Goal: Obtain resource: Download file/media

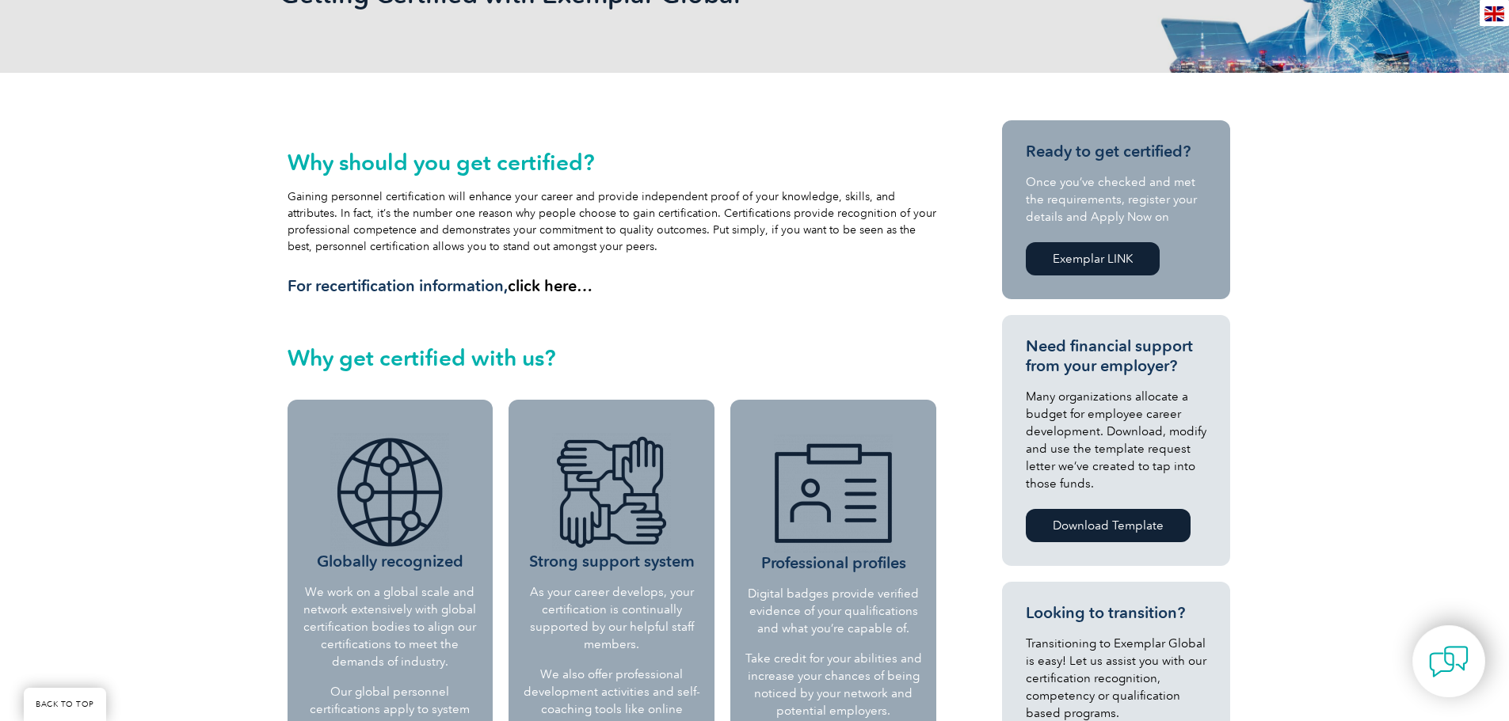
scroll to position [188, 0]
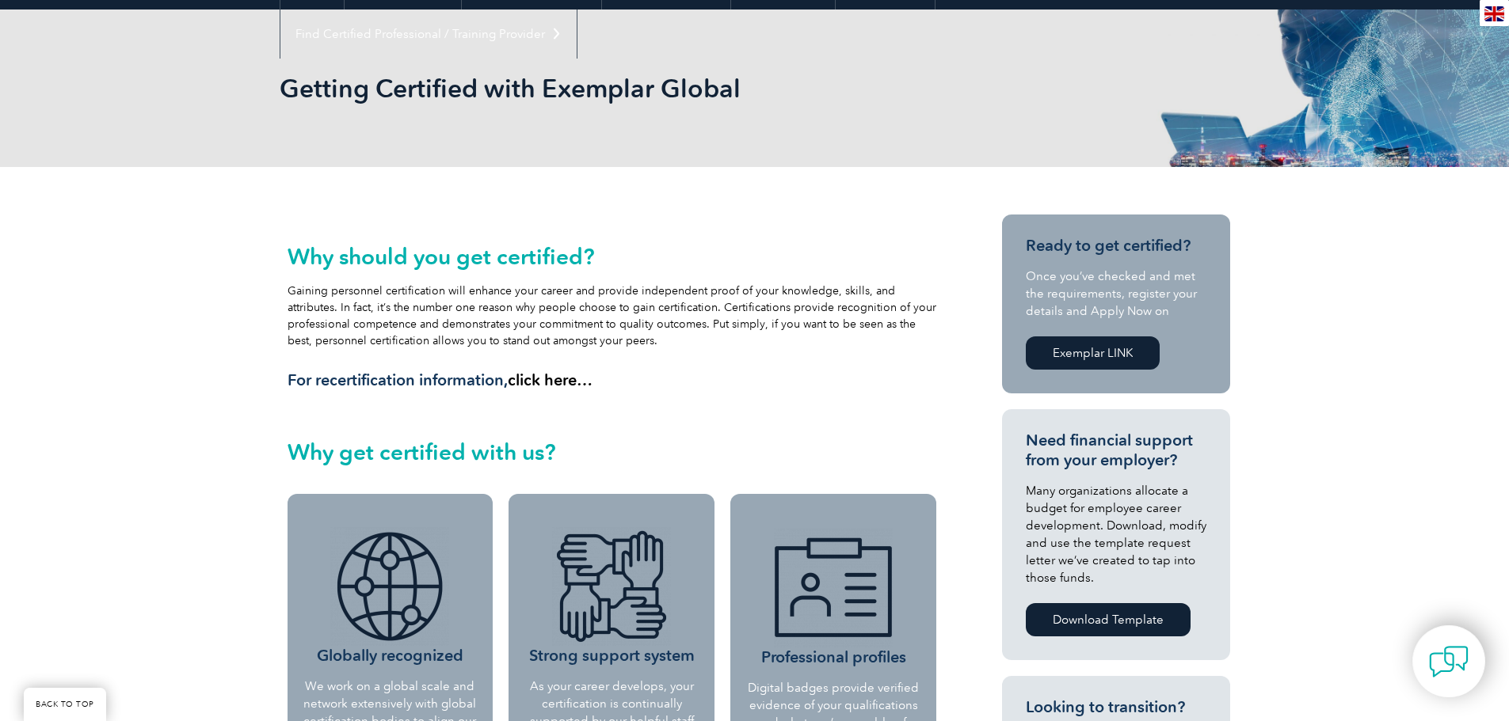
click at [523, 377] on link "click here…" at bounding box center [550, 380] width 85 height 19
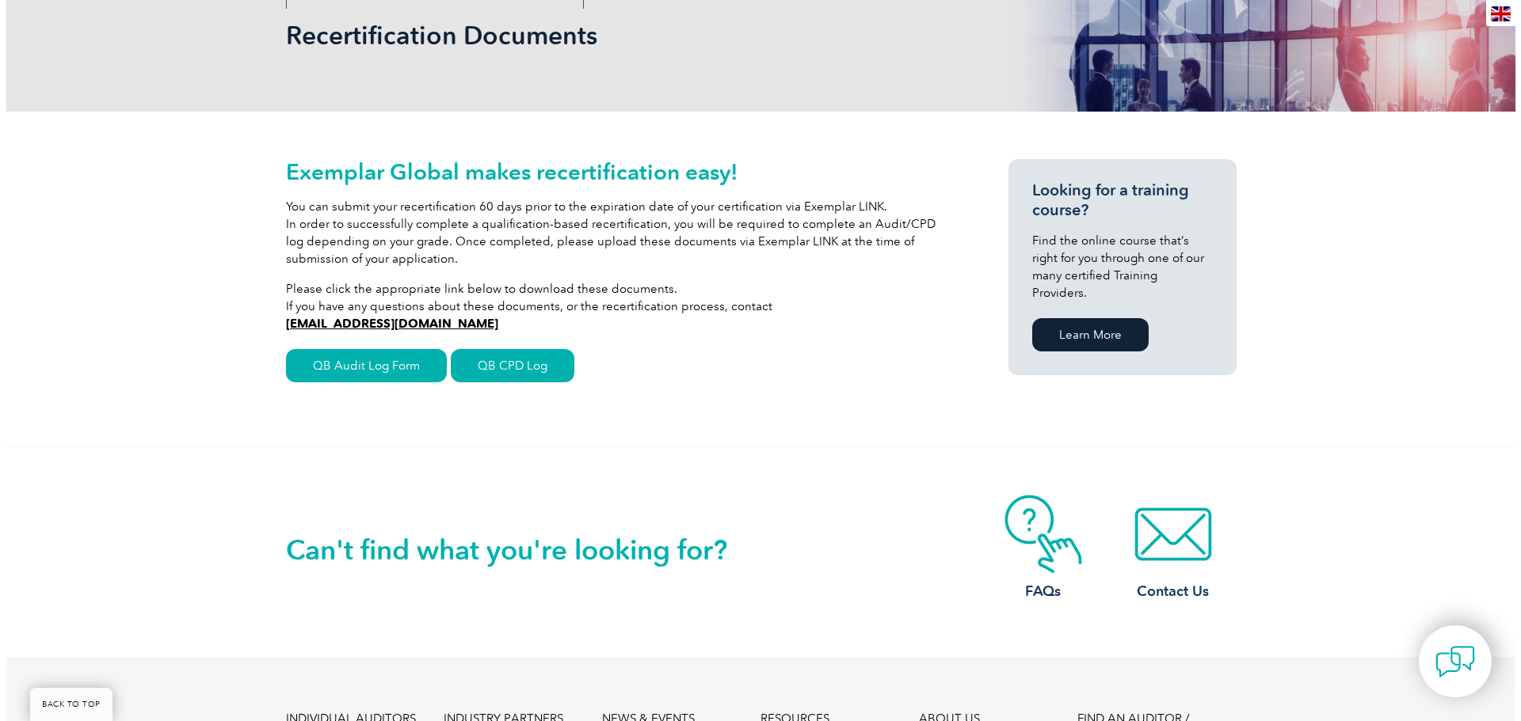
scroll to position [238, 0]
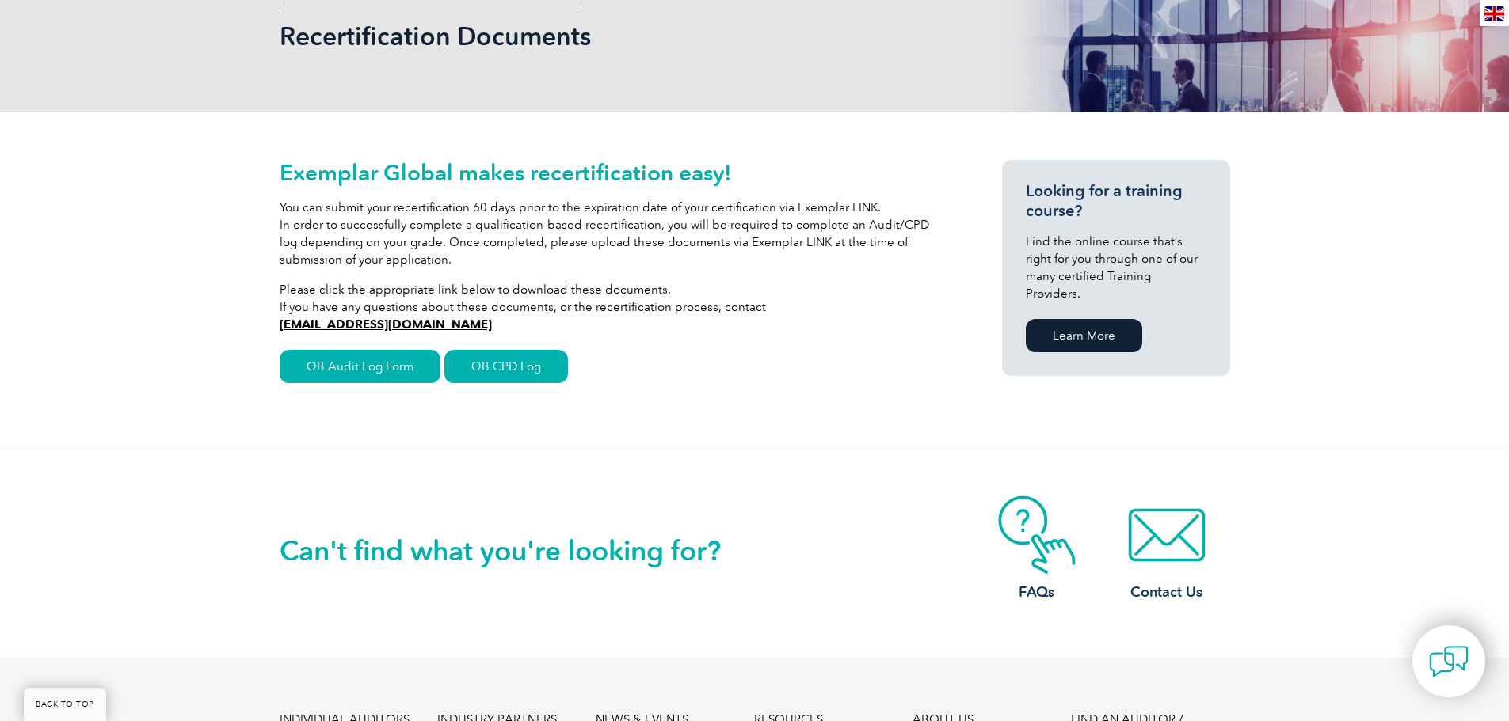
click at [396, 384] on div "Exemplar Global makes recertification easy! You can submit your recertification…" at bounding box center [612, 273] width 665 height 227
click at [398, 374] on link "QB Audit Log Form" at bounding box center [360, 366] width 161 height 33
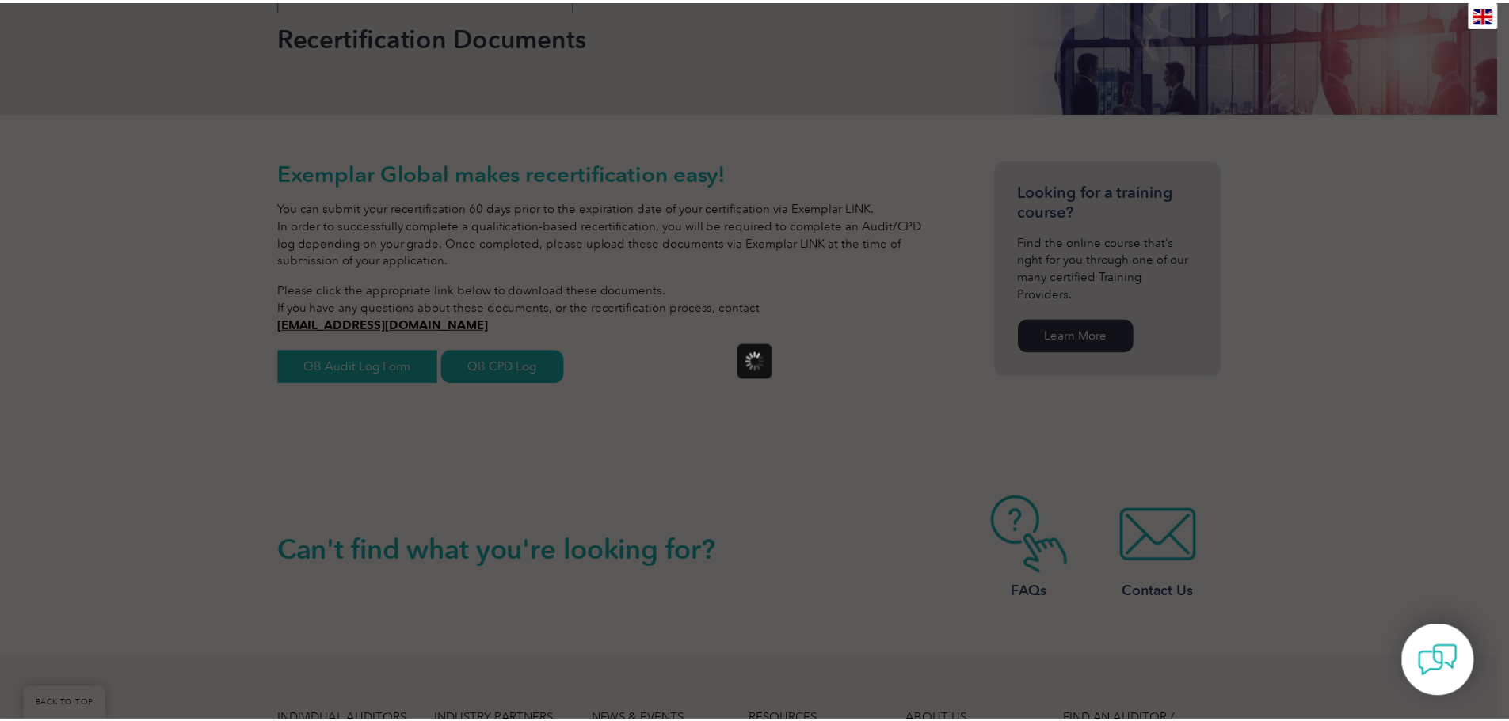
scroll to position [0, 0]
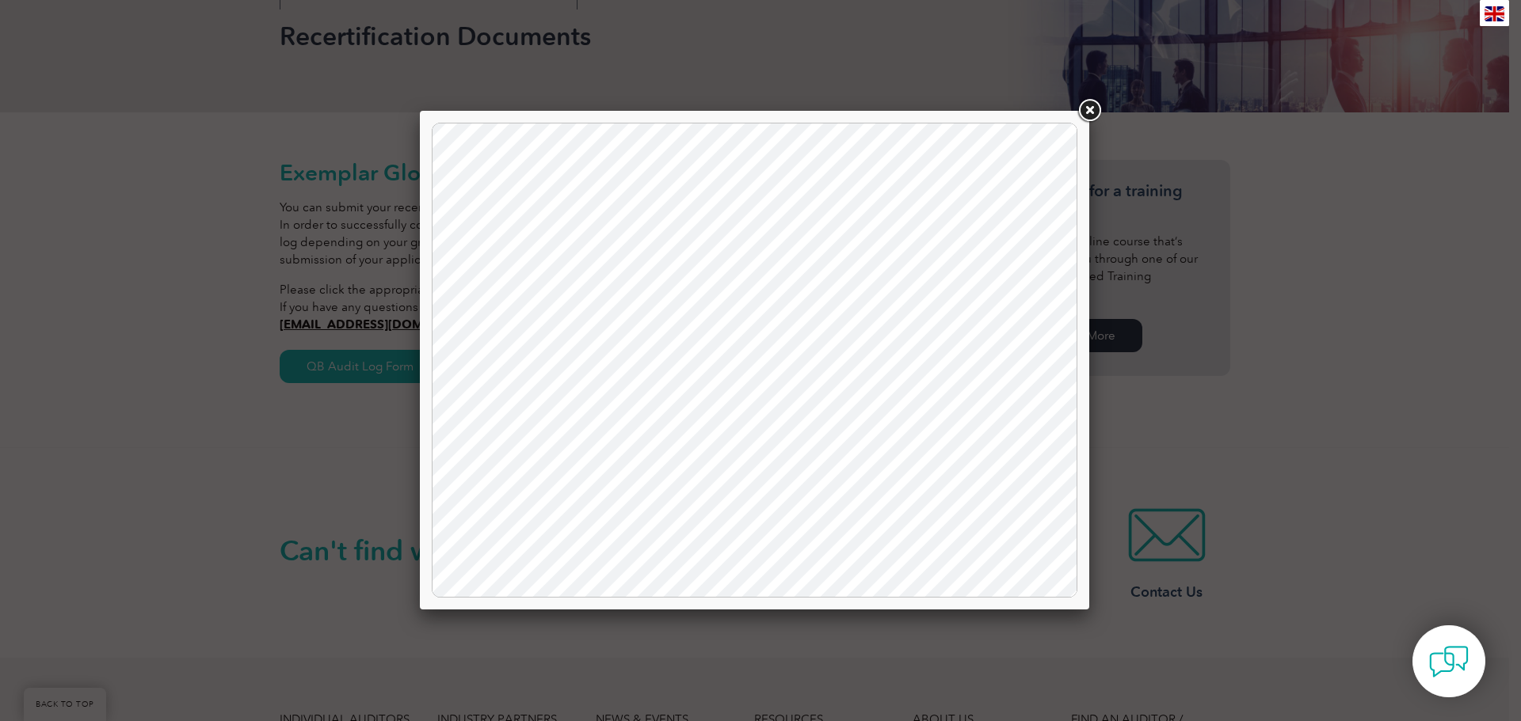
click at [1093, 112] on link at bounding box center [1089, 111] width 29 height 29
